Goal: Task Accomplishment & Management: Use online tool/utility

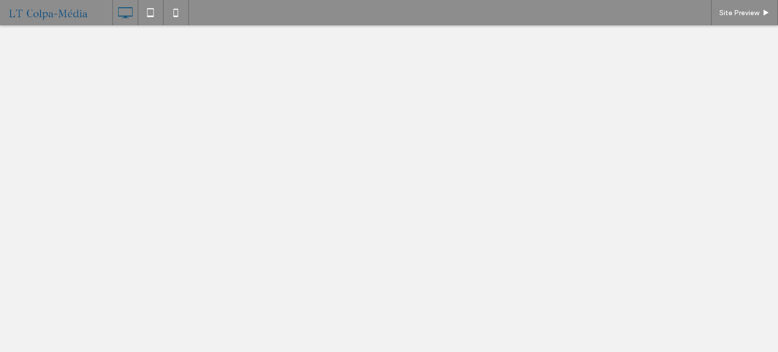
select select "******"
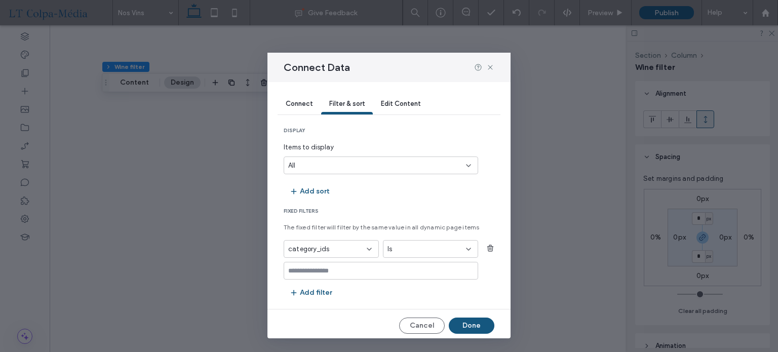
click at [490, 69] on icon at bounding box center [490, 67] width 8 height 8
select select "******"
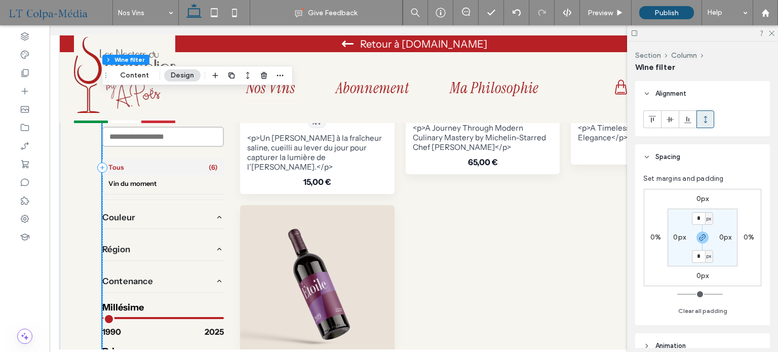
scroll to position [658, 0]
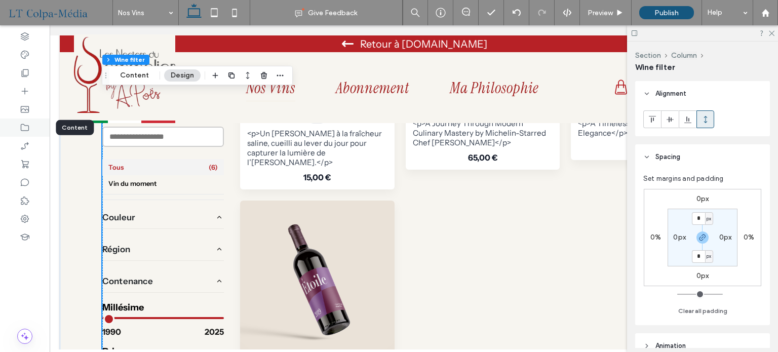
click at [28, 123] on icon at bounding box center [25, 128] width 10 height 10
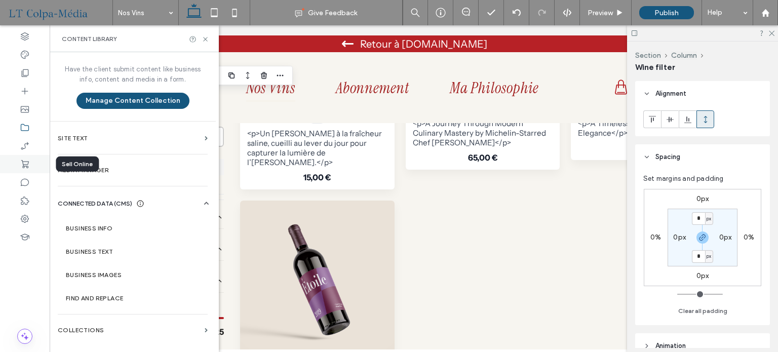
click at [26, 161] on icon at bounding box center [25, 164] width 10 height 10
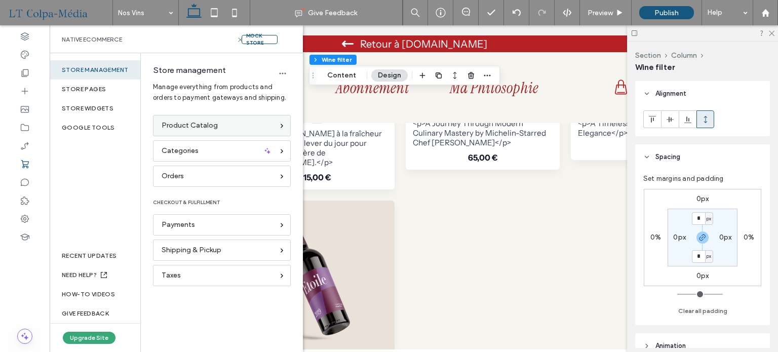
click at [200, 129] on span "Product Catalog" at bounding box center [189, 125] width 56 height 11
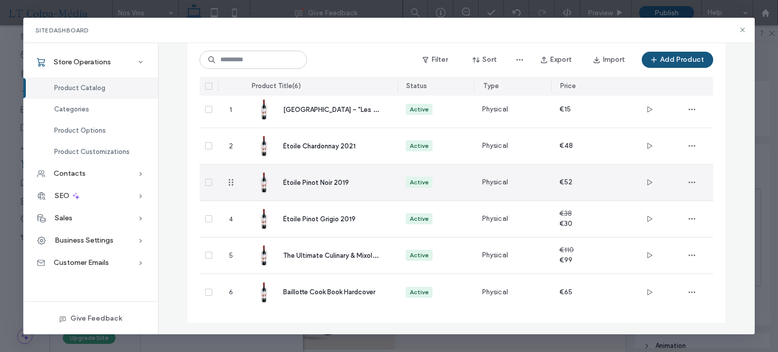
scroll to position [74, 0]
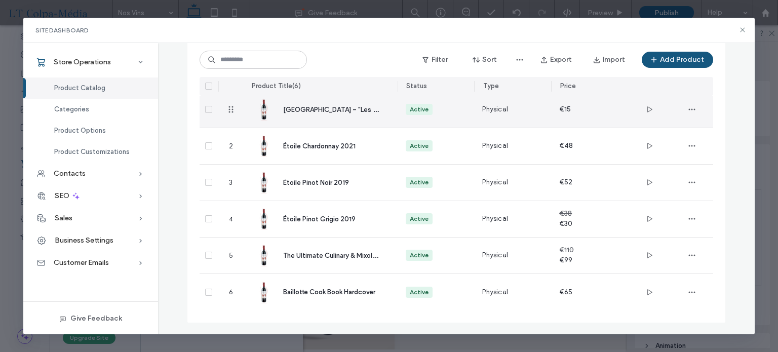
click at [331, 109] on span "Château Saint-Lys – "Les Secrets de l’Aube"" at bounding box center [374, 109] width 183 height 10
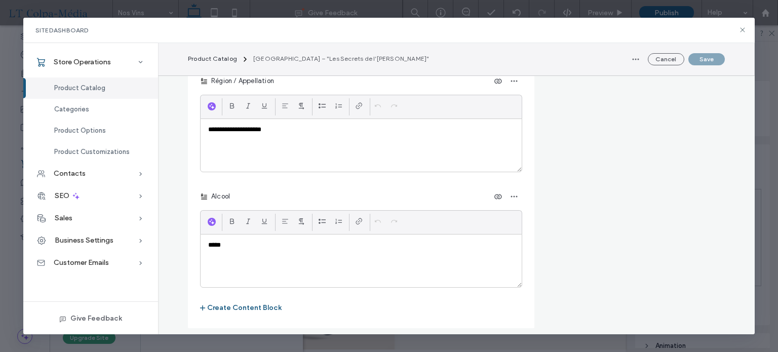
scroll to position [1468, 0]
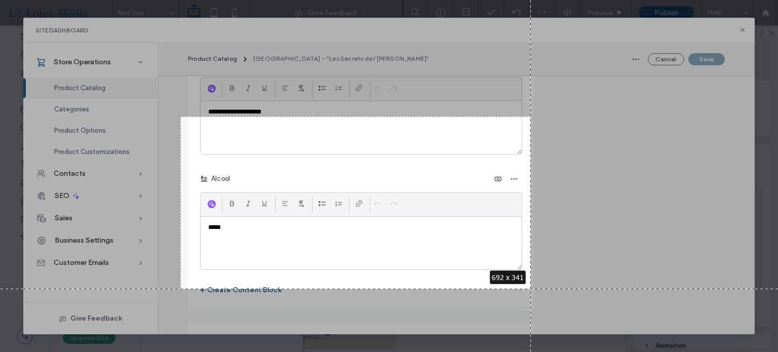
drag, startPoint x: 180, startPoint y: 116, endPoint x: 530, endPoint y: 289, distance: 390.3
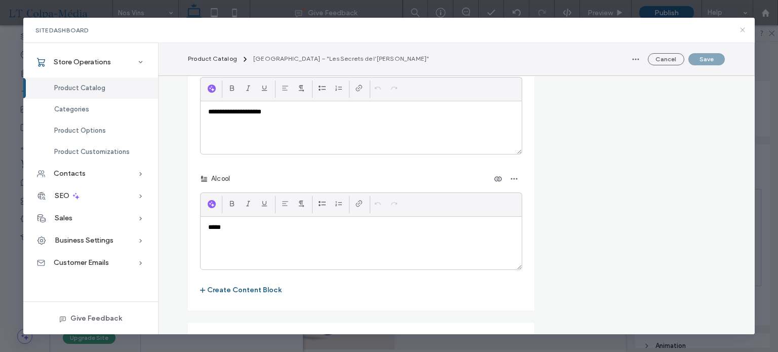
click at [740, 30] on icon at bounding box center [742, 30] width 8 height 8
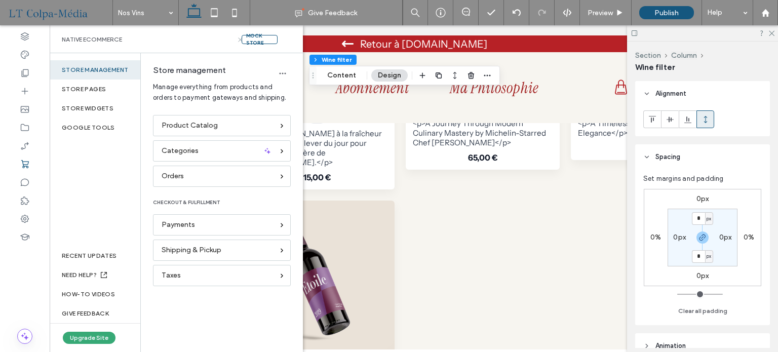
click at [240, 40] on use at bounding box center [240, 39] width 4 height 4
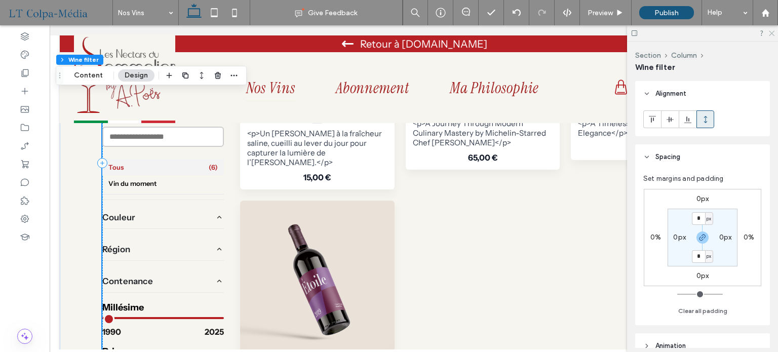
click at [771, 32] on icon at bounding box center [770, 32] width 7 height 7
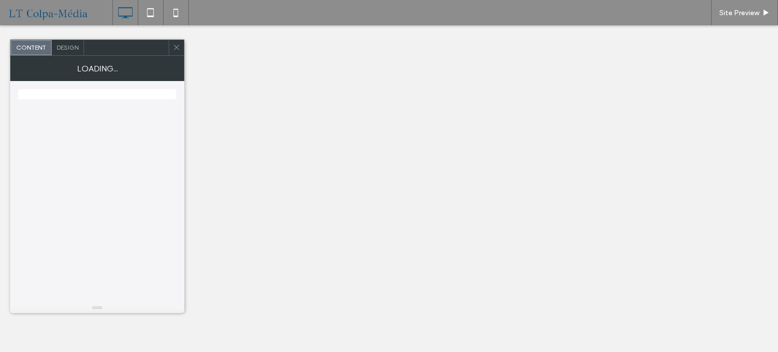
select select "******"
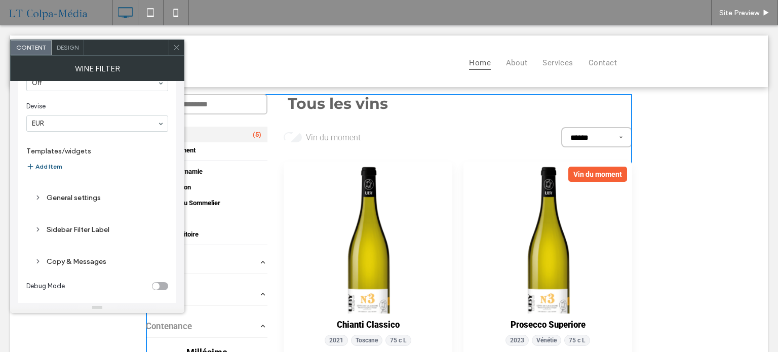
scroll to position [73, 0]
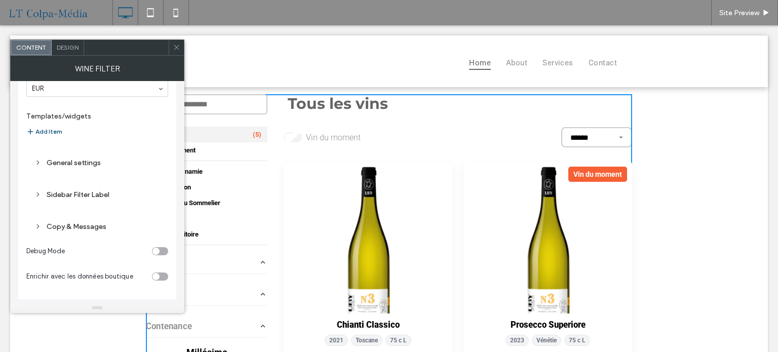
drag, startPoint x: 178, startPoint y: 50, endPoint x: 194, endPoint y: 55, distance: 16.8
click at [178, 50] on icon at bounding box center [177, 48] width 8 height 8
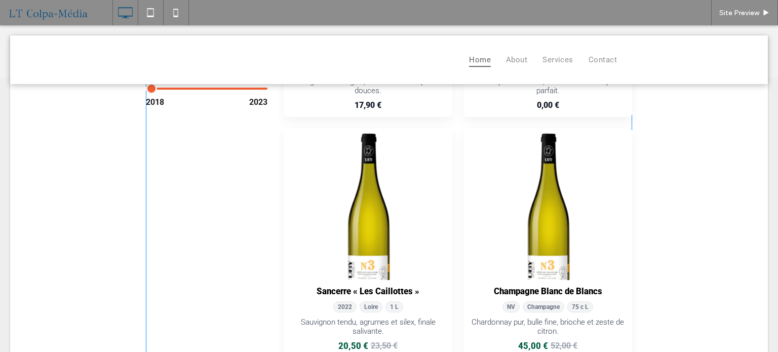
scroll to position [0, 0]
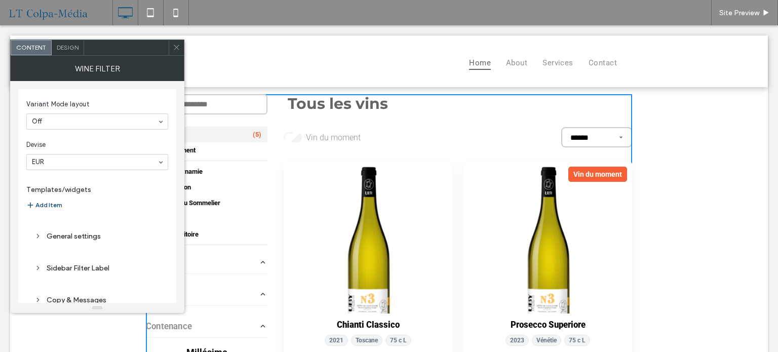
click at [55, 204] on button "Add Item" at bounding box center [44, 205] width 36 height 12
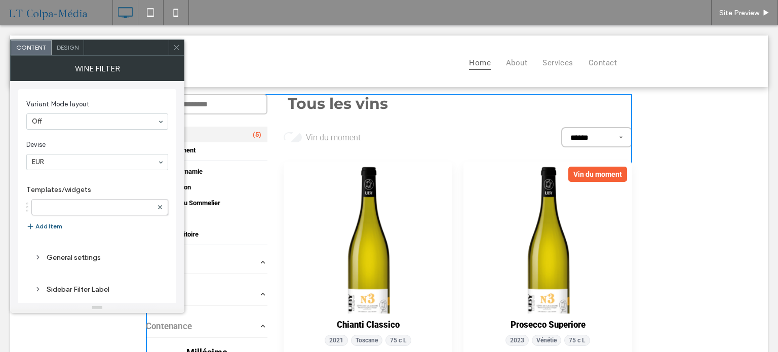
select select "******"
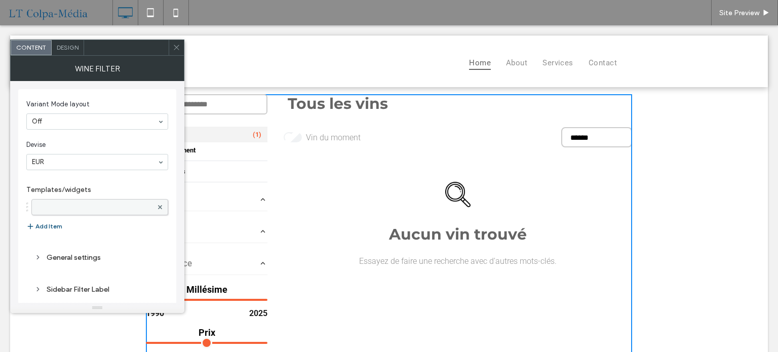
click at [103, 206] on label at bounding box center [94, 207] width 115 height 10
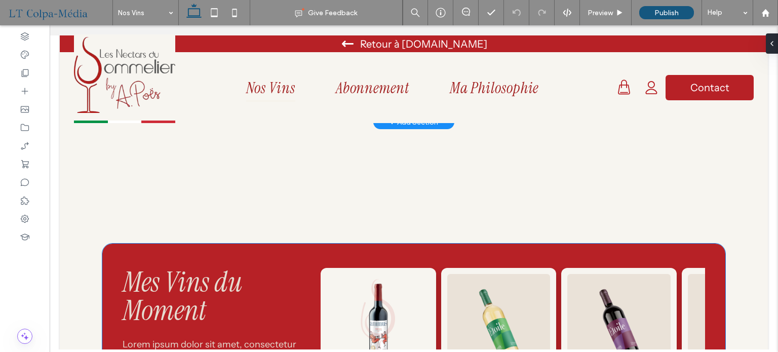
scroll to position [250, 0]
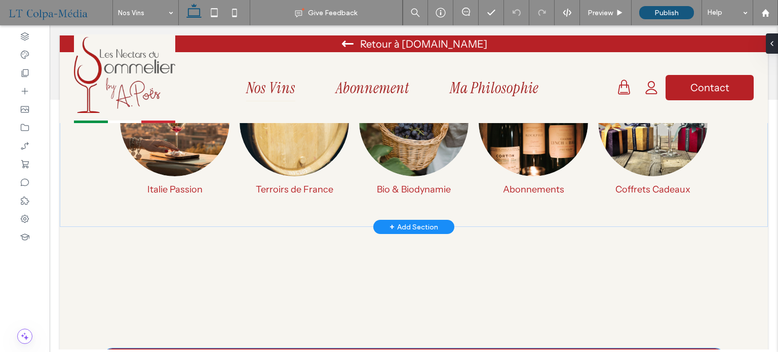
select select "******"
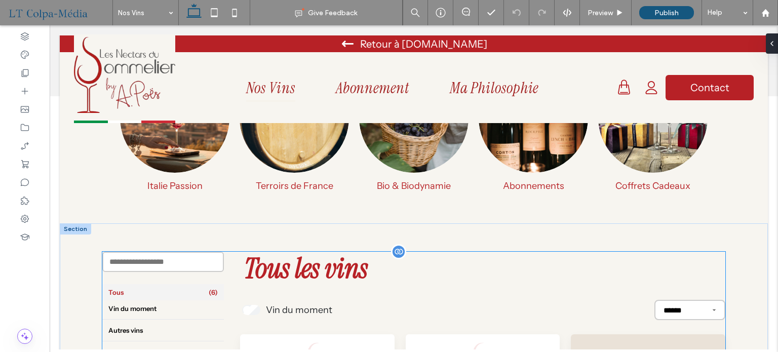
scroll to position [304, 0]
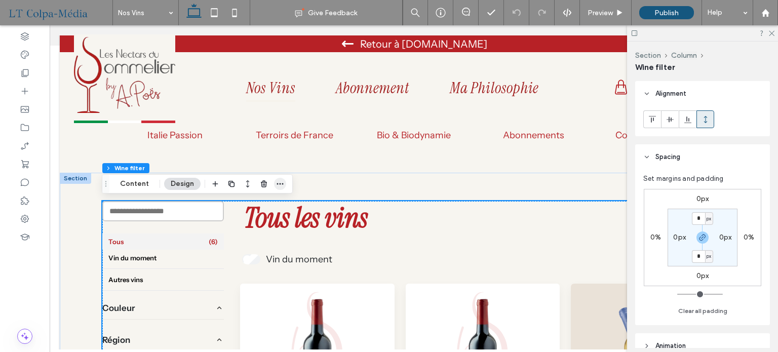
click at [279, 181] on icon "button" at bounding box center [280, 184] width 8 height 8
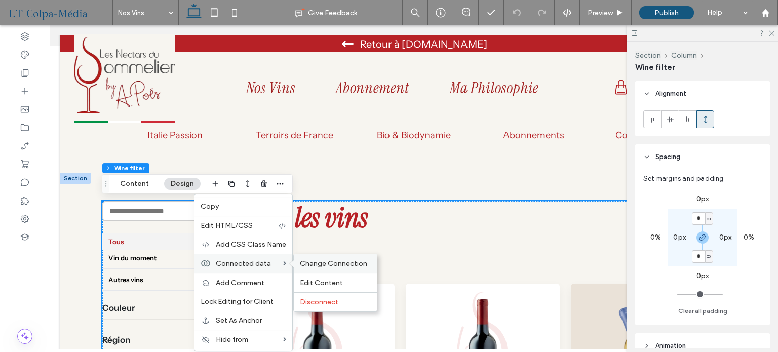
click at [345, 261] on span "Change Connection" at bounding box center [333, 263] width 67 height 9
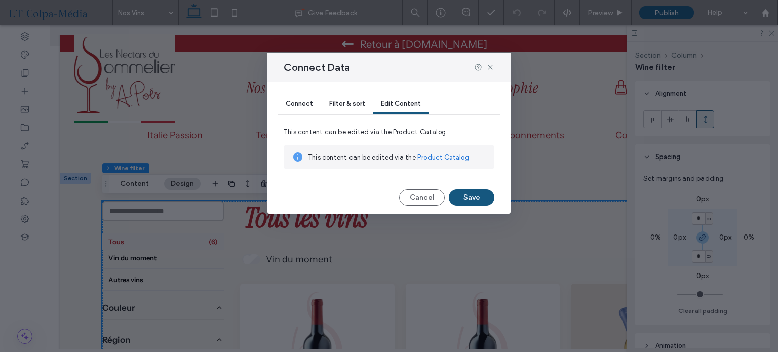
click at [305, 104] on span "Connect" at bounding box center [298, 104] width 27 height 8
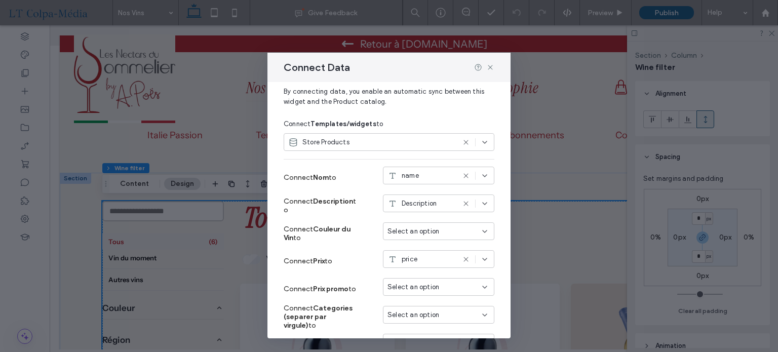
scroll to position [101, 0]
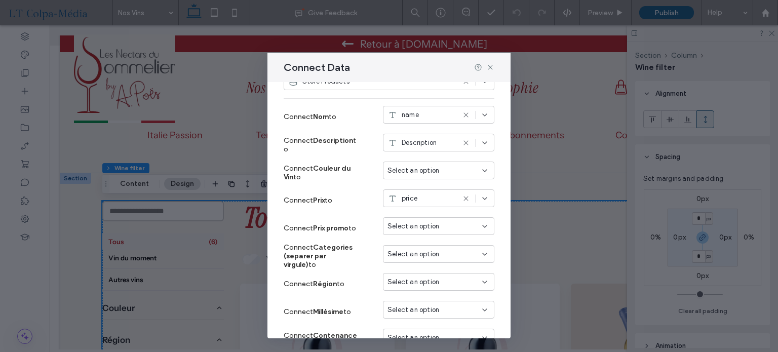
click at [418, 172] on span "Select an option" at bounding box center [413, 171] width 52 height 10
click at [417, 186] on span "Couleur" at bounding box center [409, 188] width 23 height 10
select select "******"
click at [411, 226] on span "Select an option" at bounding box center [413, 226] width 52 height 10
type input "**"
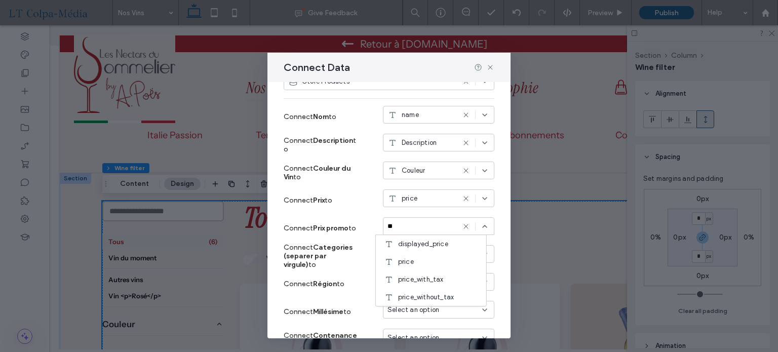
click at [462, 224] on icon at bounding box center [466, 226] width 8 height 8
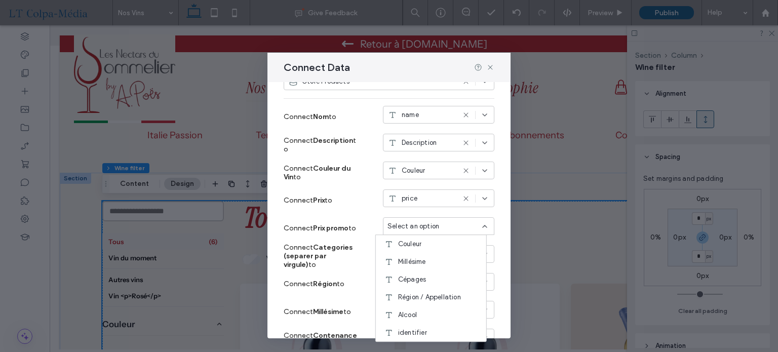
click at [493, 211] on div "Connect Filter & sort Edit Content By connecting data, you enable an automatic …" at bounding box center [388, 210] width 243 height 256
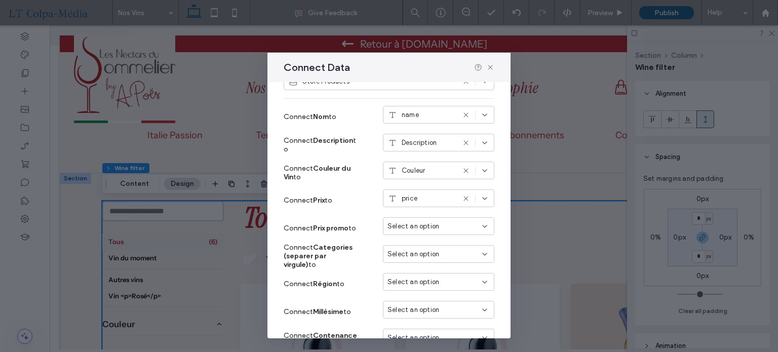
click at [433, 253] on div "Select an option" at bounding box center [432, 254] width 90 height 10
click at [493, 184] on div "Connect Filter & sort Edit Content By connecting data, you enable an automatic …" at bounding box center [388, 210] width 243 height 256
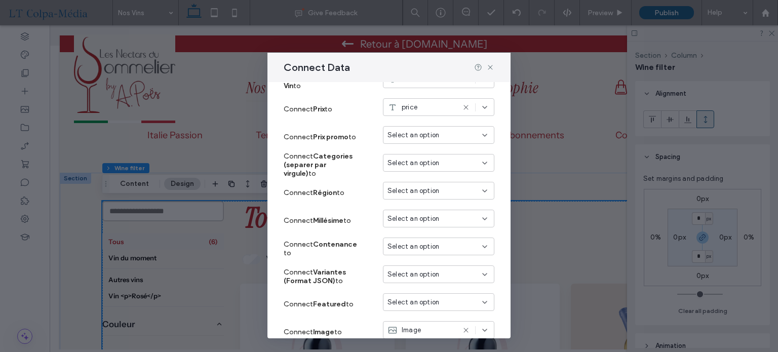
scroll to position [202, 0]
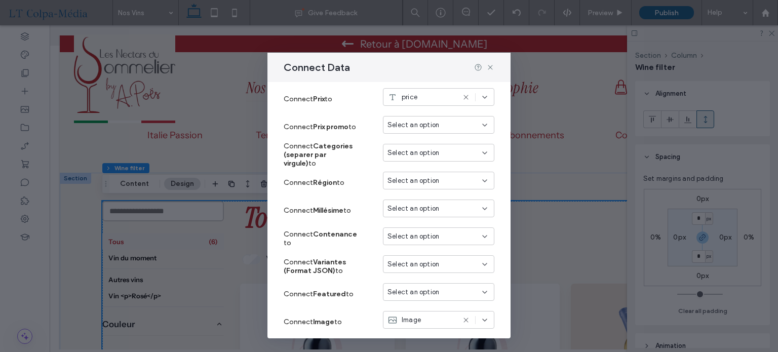
click at [414, 178] on span "Select an option" at bounding box center [413, 181] width 52 height 10
click at [439, 251] on span "Région / Appellation" at bounding box center [429, 251] width 63 height 10
select select "******"
click at [416, 214] on div "Select an option" at bounding box center [438, 208] width 111 height 18
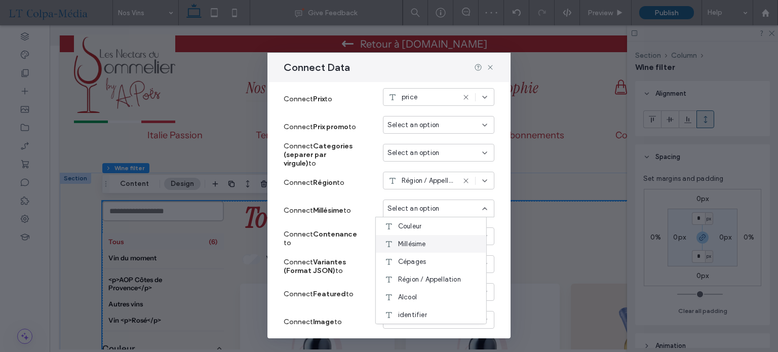
click at [417, 242] on span "Millésime" at bounding box center [412, 244] width 28 height 10
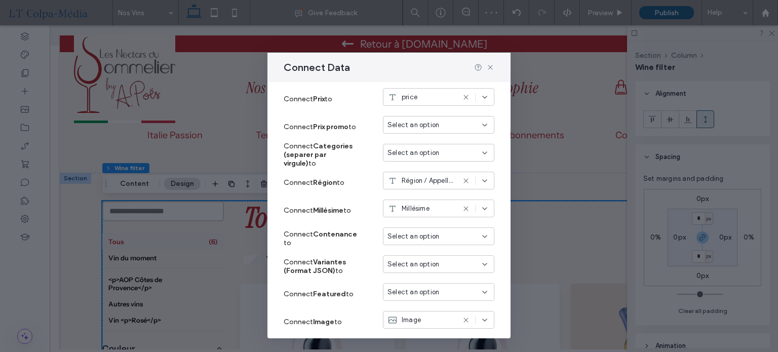
select select "******"
click at [413, 238] on span "Select an option" at bounding box center [413, 236] width 52 height 10
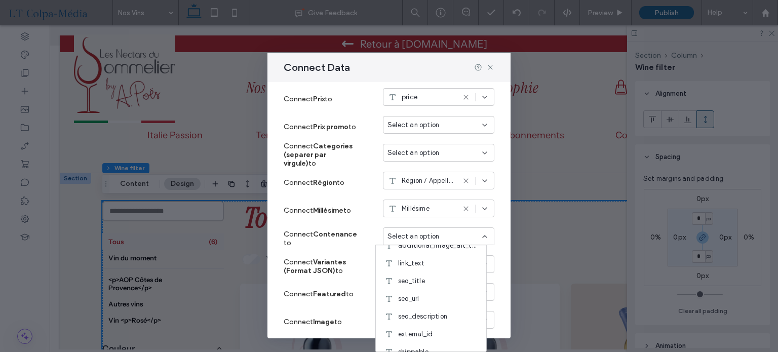
scroll to position [405, 0]
click at [490, 219] on div "Connect Filter & sort Edit Content By connecting data, you enable an automatic …" at bounding box center [388, 210] width 243 height 256
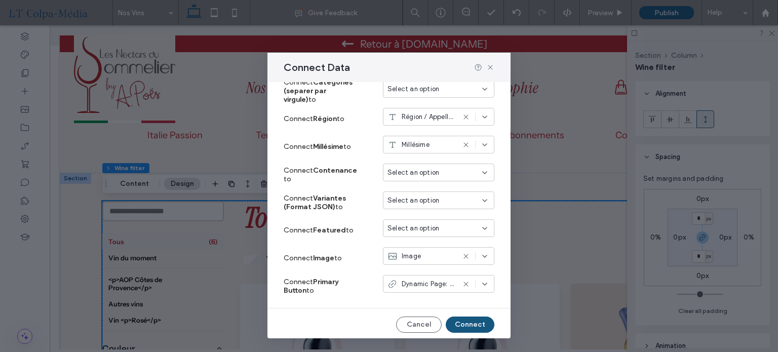
scroll to position [268, 0]
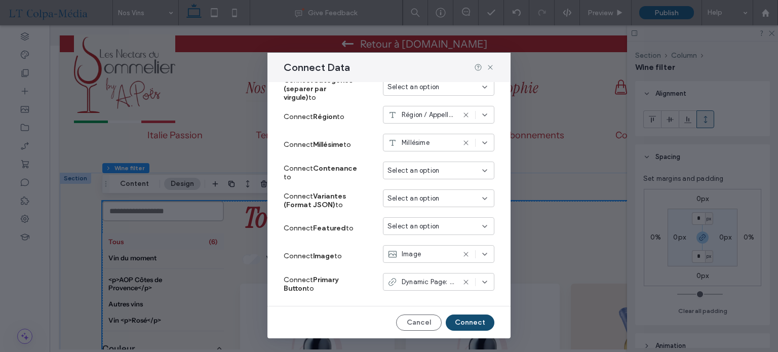
click at [459, 321] on button "Connect" at bounding box center [469, 322] width 49 height 16
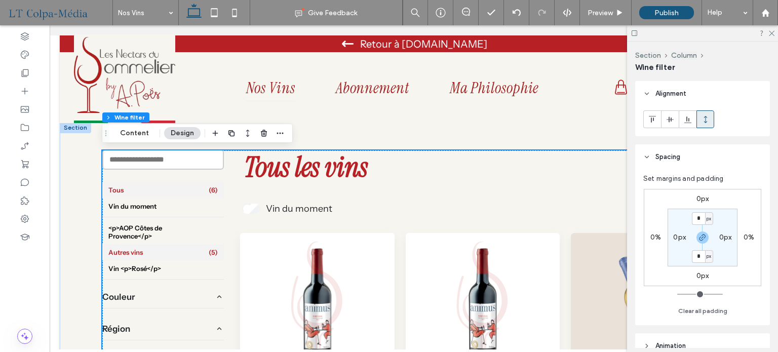
scroll to position [0, 0]
click at [141, 132] on button "Content" at bounding box center [134, 133] width 42 height 12
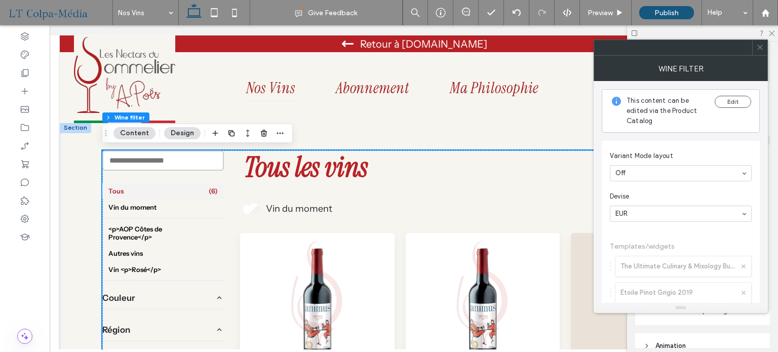
drag, startPoint x: 756, startPoint y: 47, endPoint x: 752, endPoint y: 53, distance: 6.9
click at [757, 47] on icon at bounding box center [760, 48] width 8 height 8
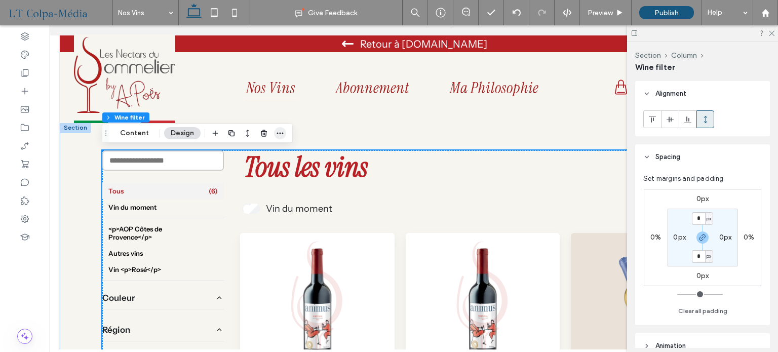
click at [278, 131] on icon "button" at bounding box center [280, 133] width 8 height 8
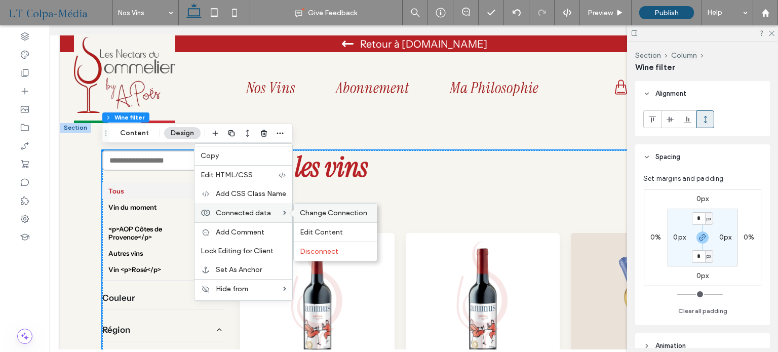
click at [357, 214] on span "Change Connection" at bounding box center [333, 213] width 67 height 9
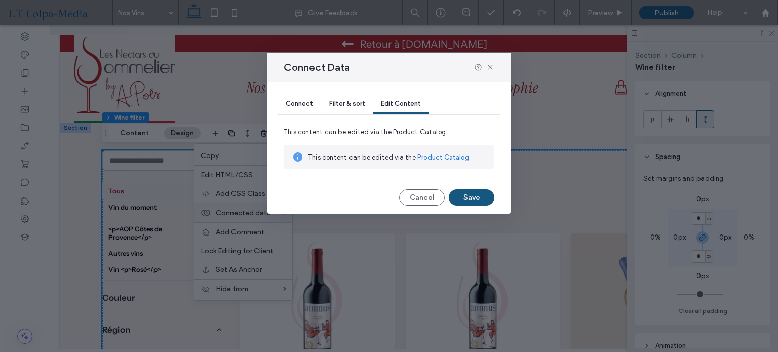
click at [306, 104] on span "Connect" at bounding box center [298, 104] width 27 height 8
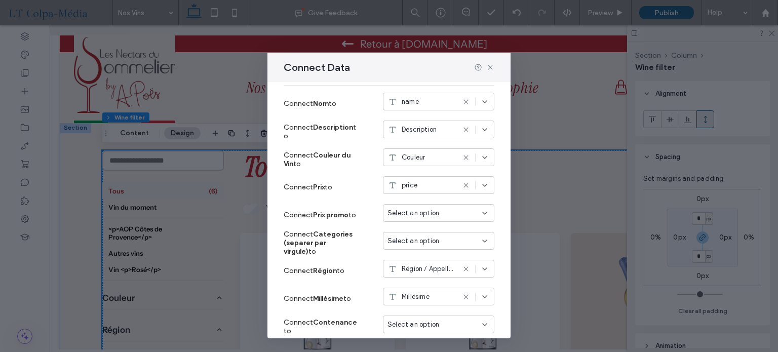
scroll to position [152, 0]
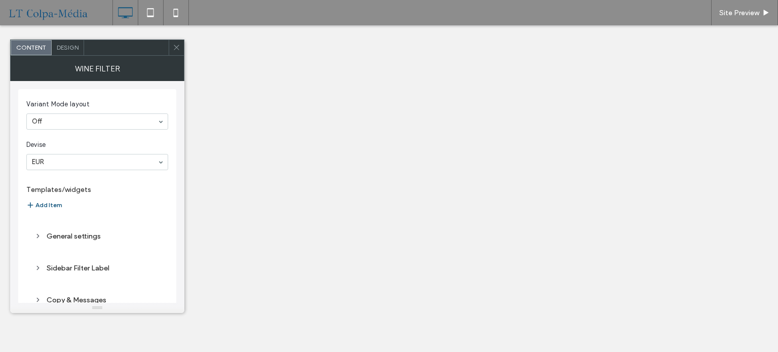
select select "******"
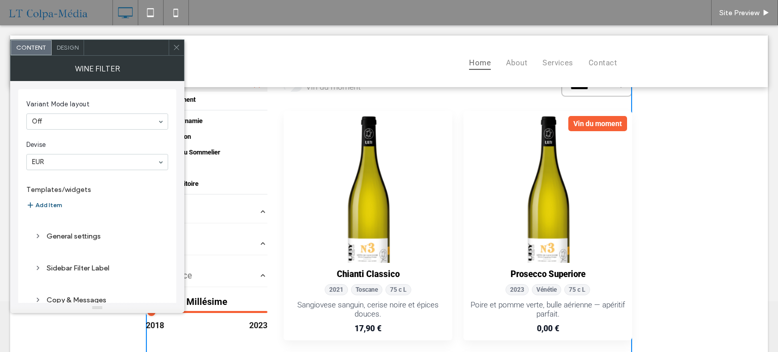
click at [107, 147] on span "Devise" at bounding box center [95, 145] width 138 height 10
click at [136, 102] on span "Variant Mode layout" at bounding box center [95, 104] width 138 height 10
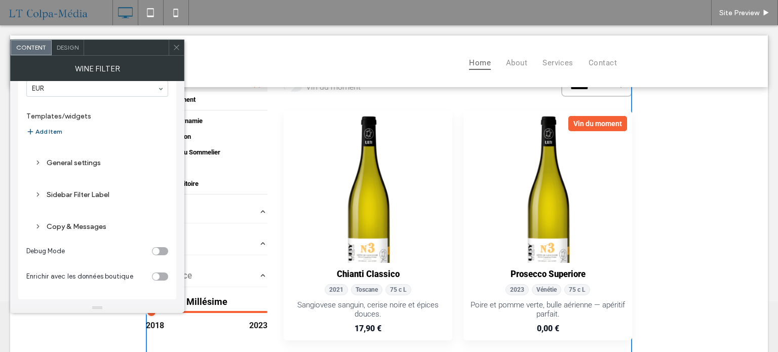
click at [161, 252] on div "toggle" at bounding box center [160, 251] width 16 height 8
select select "******"
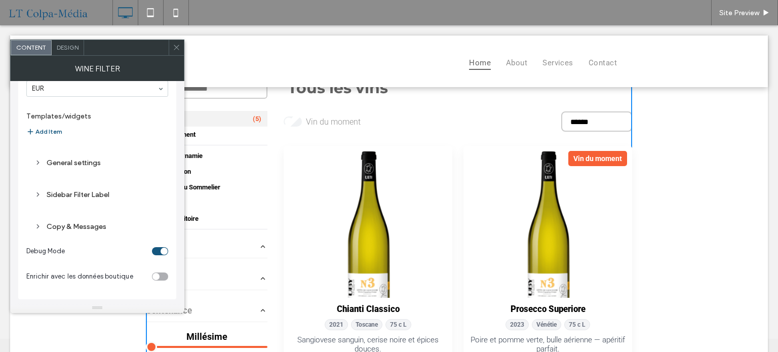
scroll to position [0, 0]
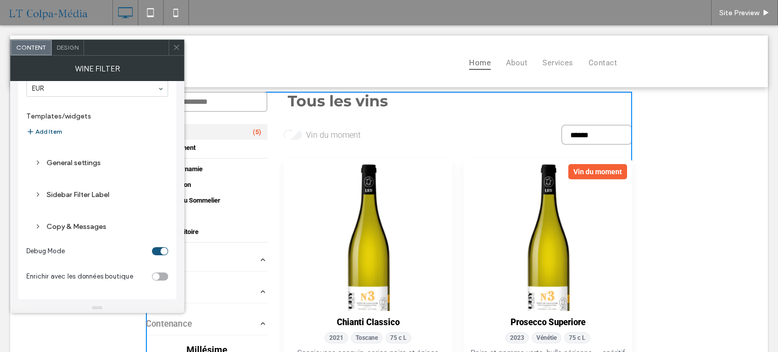
click at [164, 248] on div "toggle" at bounding box center [163, 251] width 7 height 7
select select "******"
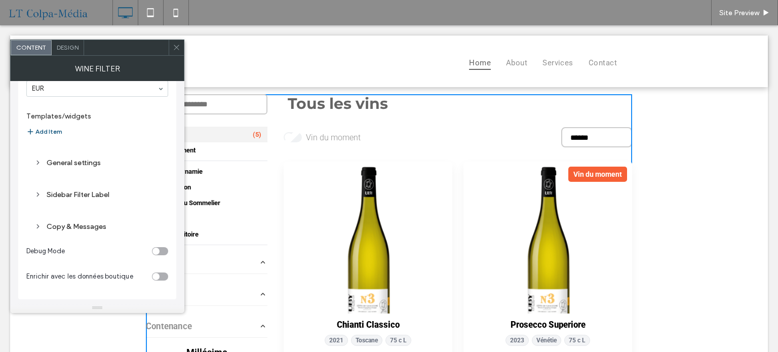
click at [178, 44] on icon at bounding box center [177, 48] width 8 height 8
